Goal: Navigation & Orientation: Find specific page/section

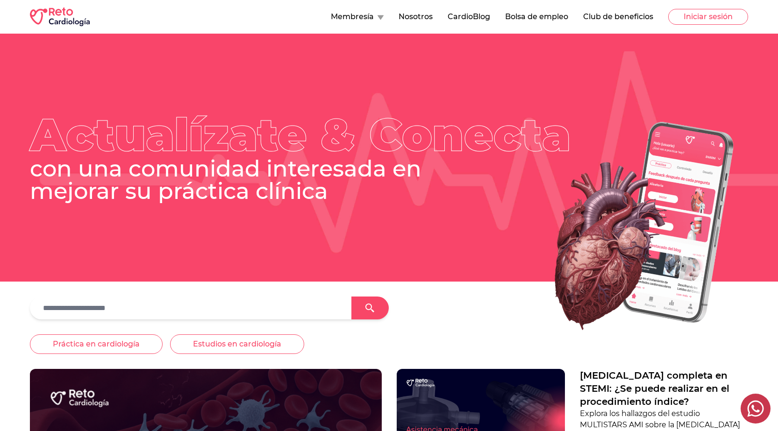
click at [362, 16] on button "Membresía" at bounding box center [357, 16] width 53 height 11
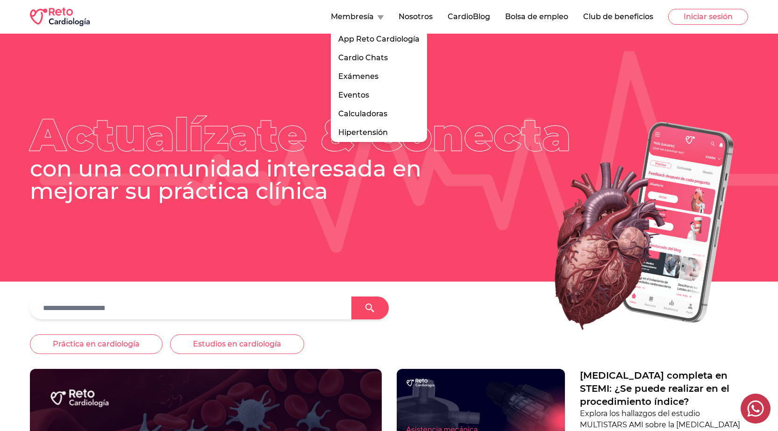
click at [591, 19] on button "Club de beneficios" at bounding box center [618, 16] width 70 height 11
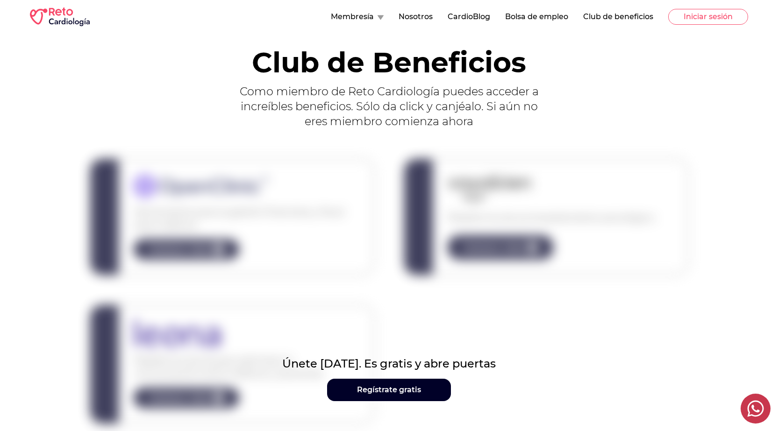
click at [551, 18] on button "Bolsa de empleo" at bounding box center [536, 16] width 63 height 11
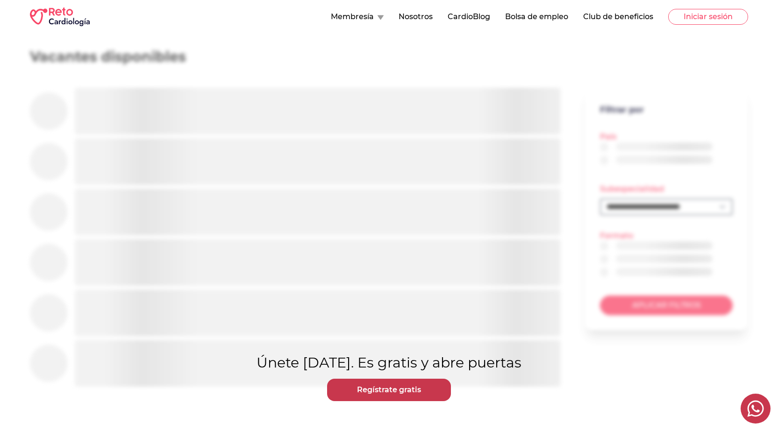
click at [513, 21] on button "Bolsa de empleo" at bounding box center [536, 16] width 63 height 11
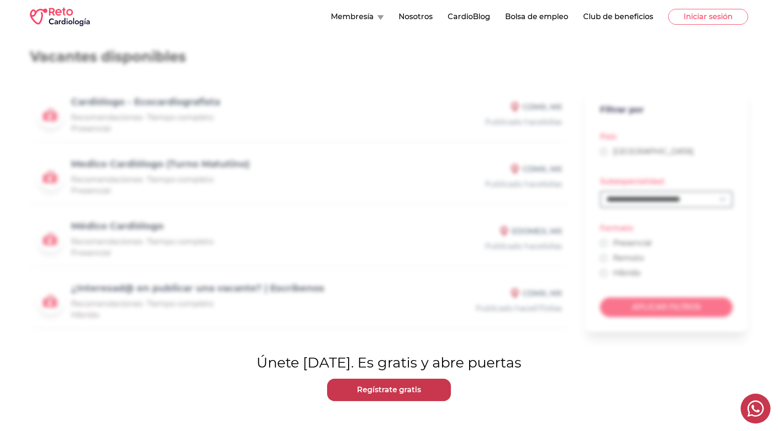
click at [356, 12] on button "Membresía" at bounding box center [357, 16] width 53 height 11
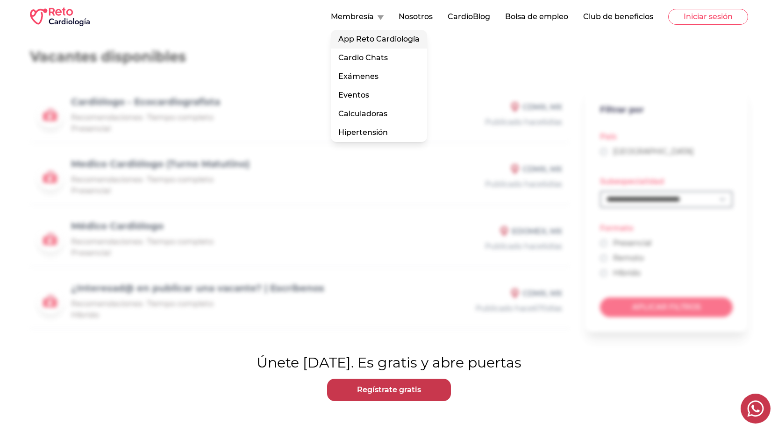
click at [398, 40] on link "App Reto Cardiología" at bounding box center [379, 39] width 96 height 19
